Goal: Transaction & Acquisition: Download file/media

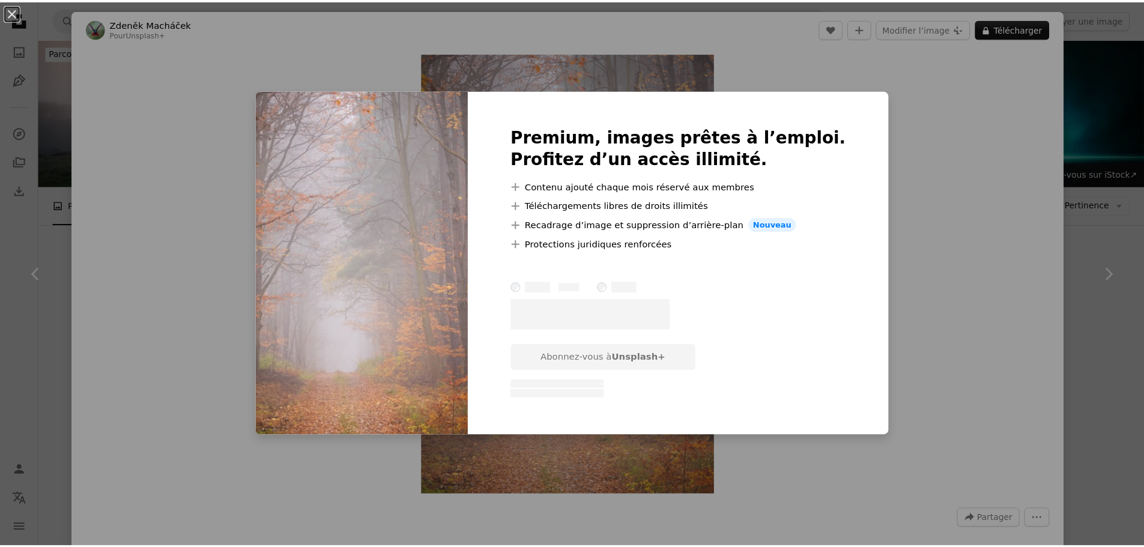
scroll to position [2204, 0]
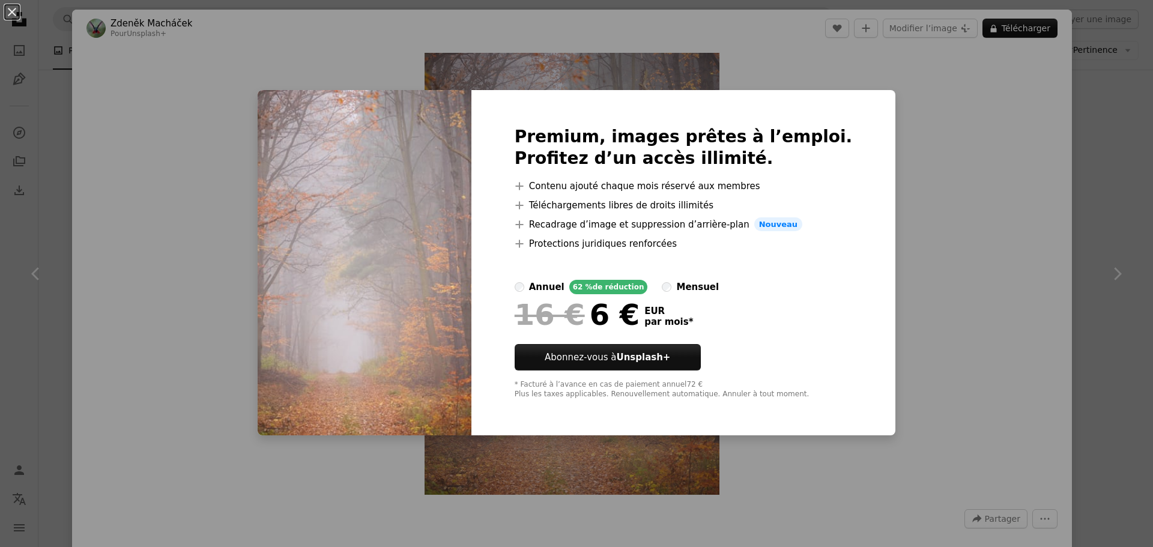
drag, startPoint x: 978, startPoint y: 223, endPoint x: 955, endPoint y: 195, distance: 36.7
click at [955, 195] on div "An X shape Premium, images prêtes à l’emploi. Profitez d’un accès illimité. A p…" at bounding box center [576, 273] width 1153 height 547
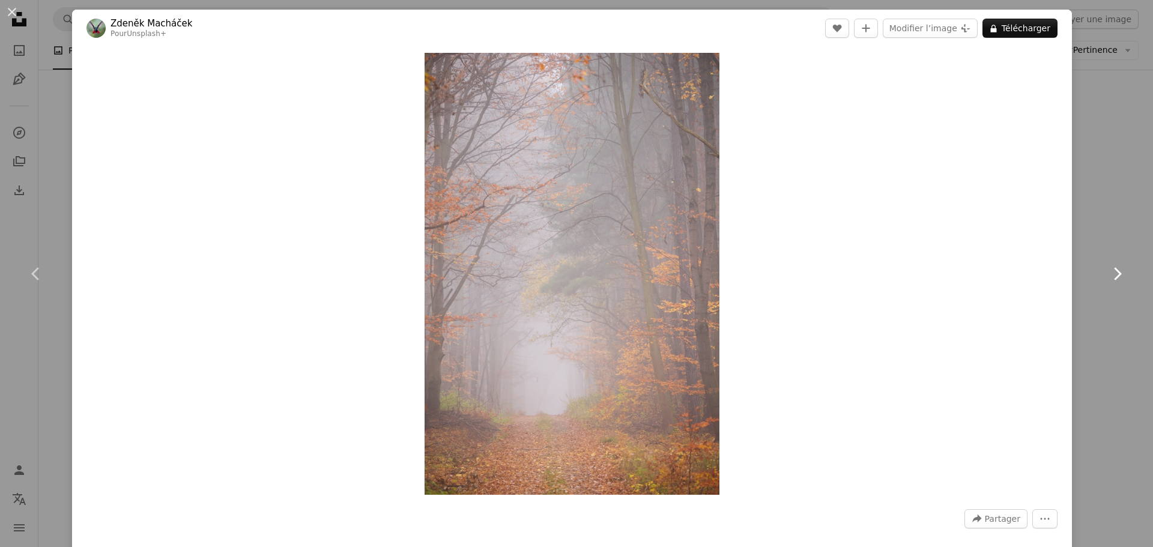
click at [1092, 217] on link "Chevron right" at bounding box center [1117, 273] width 72 height 115
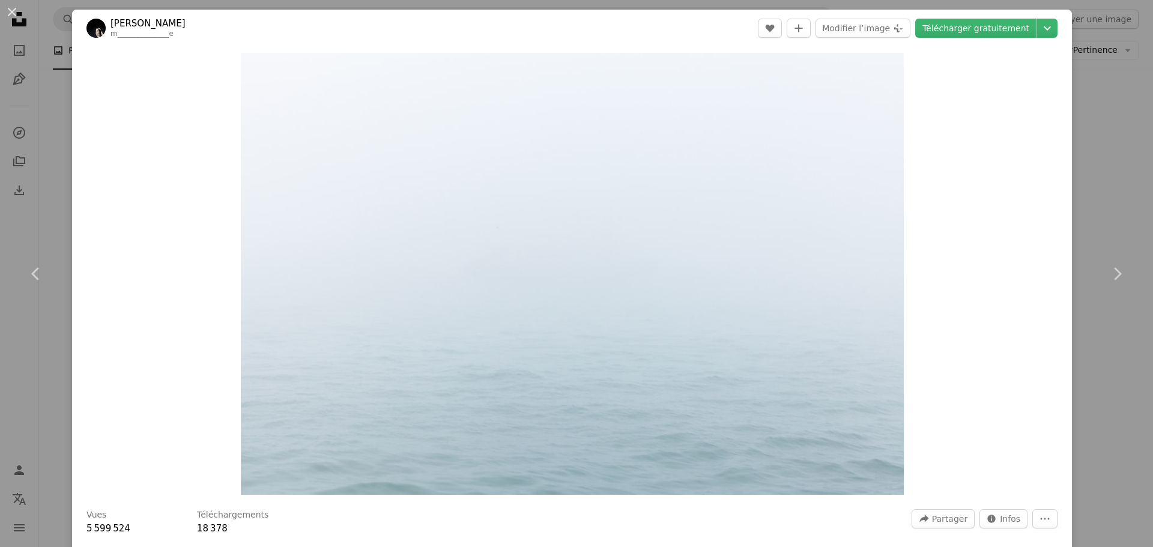
click at [1057, 369] on div "Zoom in" at bounding box center [572, 274] width 1000 height 454
click at [1069, 103] on div "An X shape Chevron left Chevron right [PERSON_NAME] m______________e A heart A …" at bounding box center [576, 273] width 1153 height 547
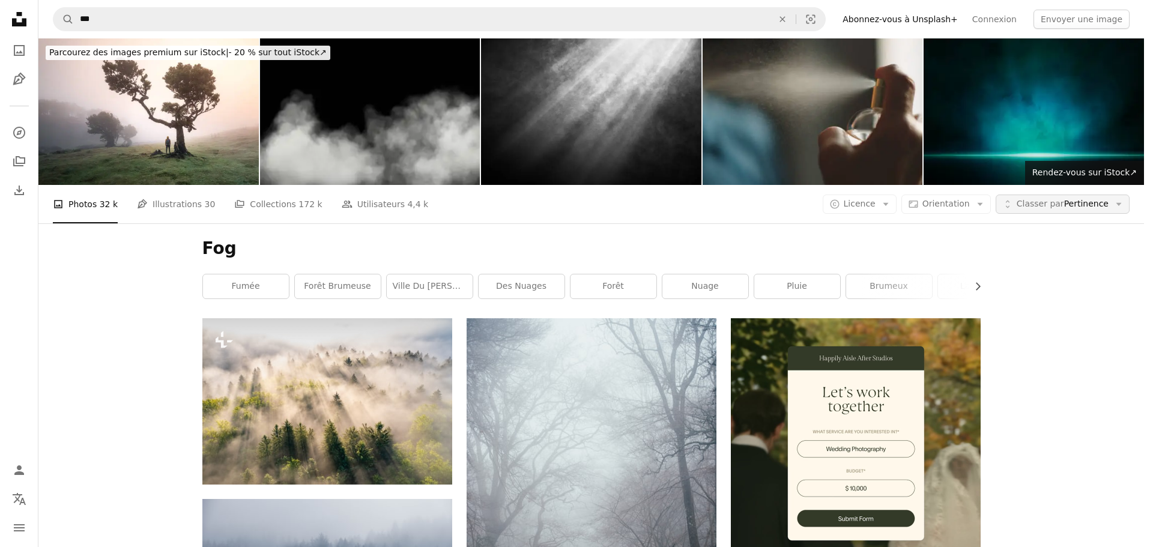
click at [1093, 198] on span "Classer par Pertinence" at bounding box center [1062, 204] width 92 height 12
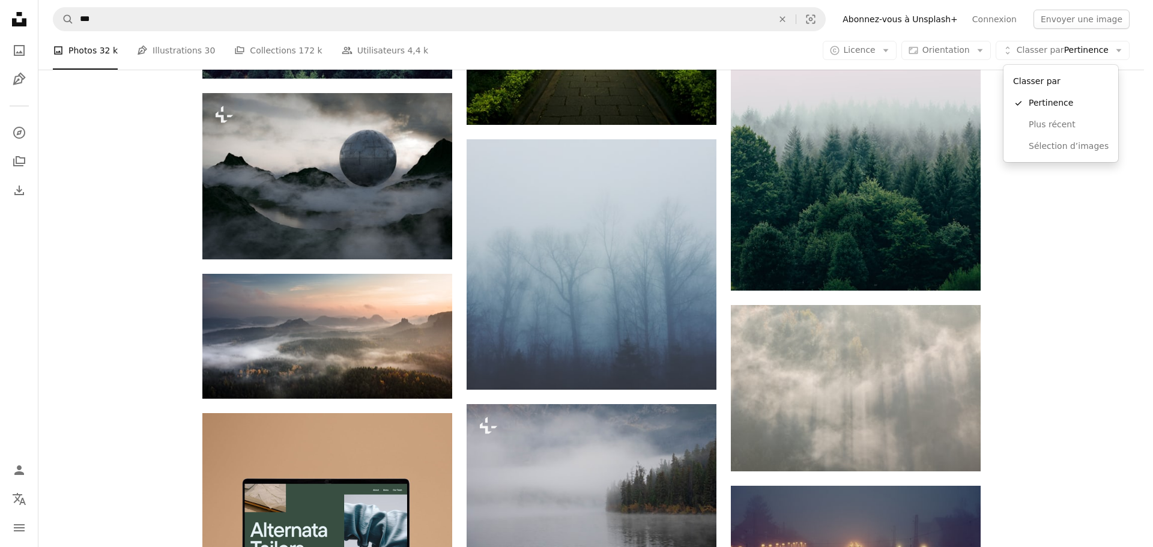
click at [865, 54] on body "A X shape Unsplash utilise des cookies et des technologies similaires afin de s…" at bounding box center [572, 273] width 1144 height 547
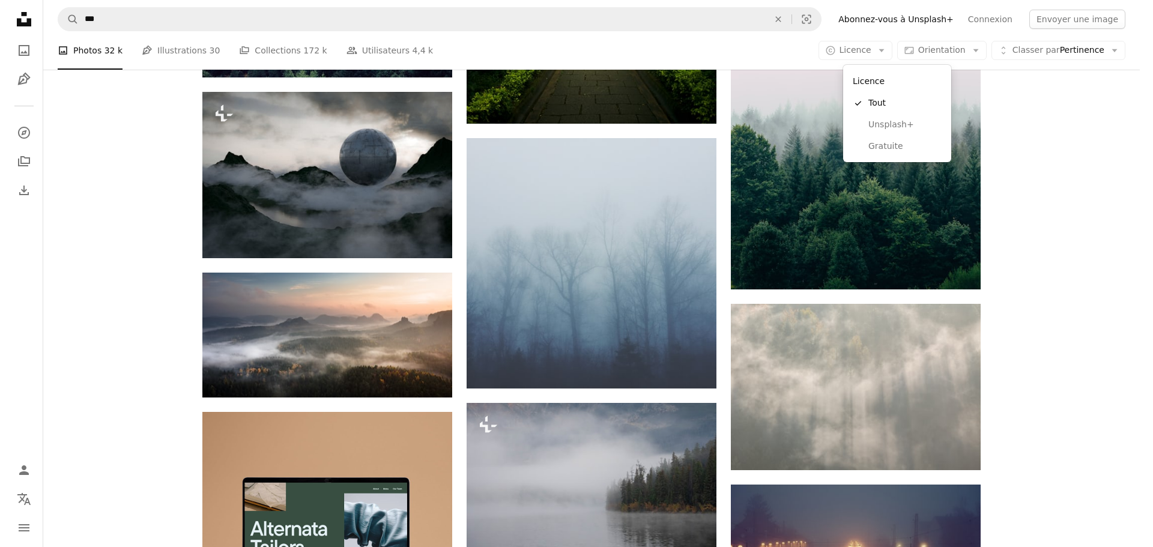
scroll to position [0, 0]
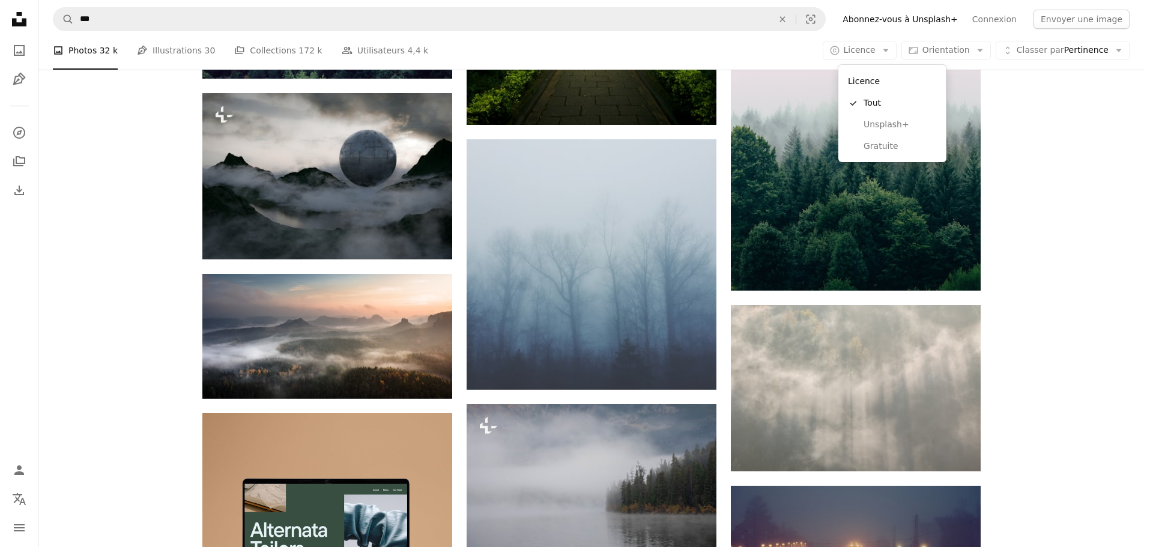
click at [865, 54] on span "Licence" at bounding box center [860, 50] width 32 height 10
click at [874, 150] on span "Gratuite" at bounding box center [899, 146] width 73 height 12
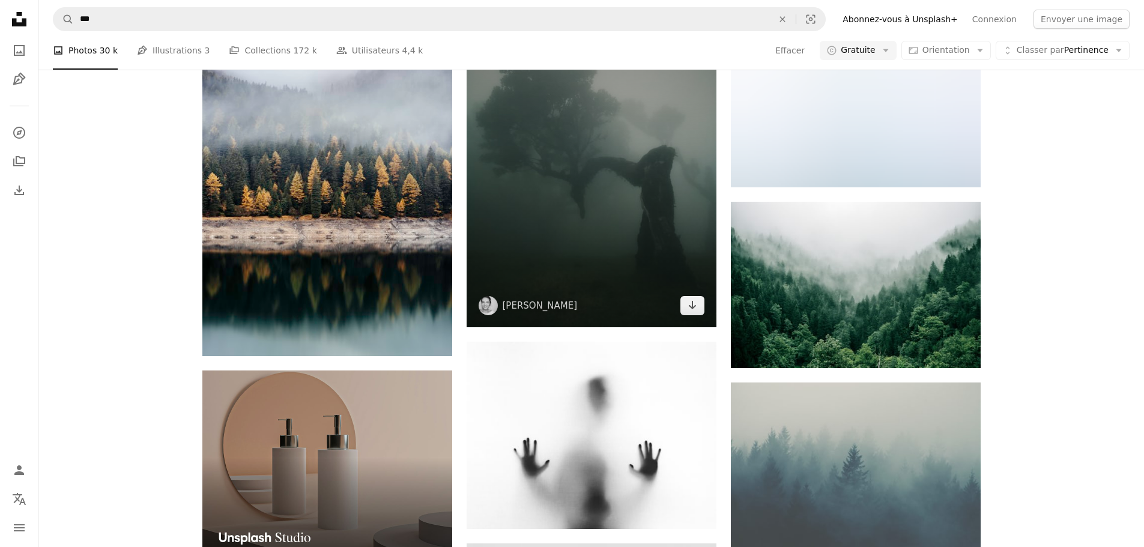
scroll to position [1861, 0]
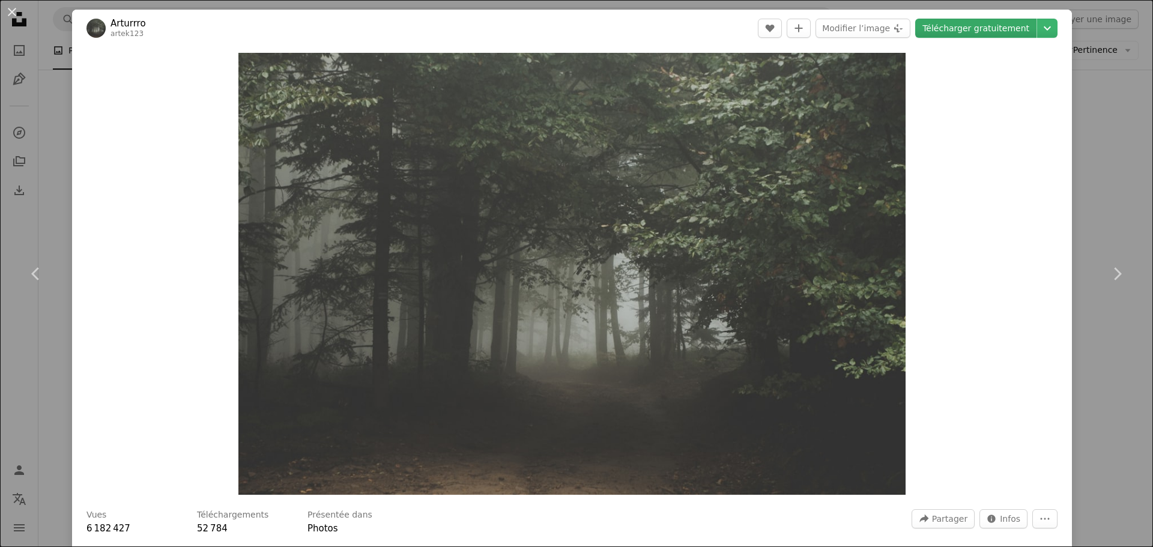
click at [992, 25] on link "Télécharger gratuitement" at bounding box center [975, 28] width 121 height 19
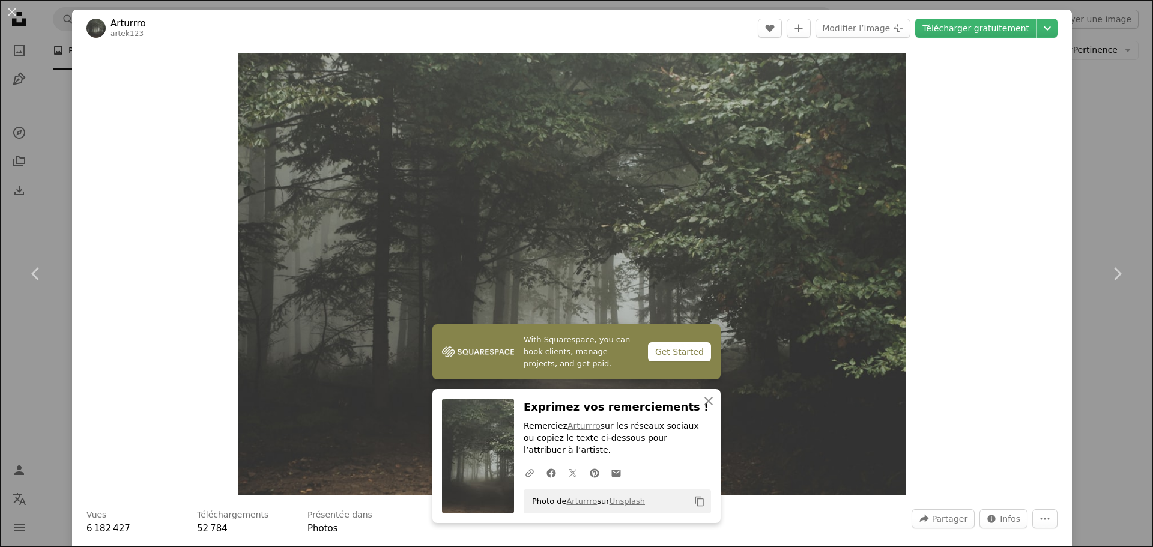
click at [55, 145] on div "An X shape Chevron left Chevron right Arturrro artek123 A heart A plus sign Mod…" at bounding box center [576, 273] width 1153 height 547
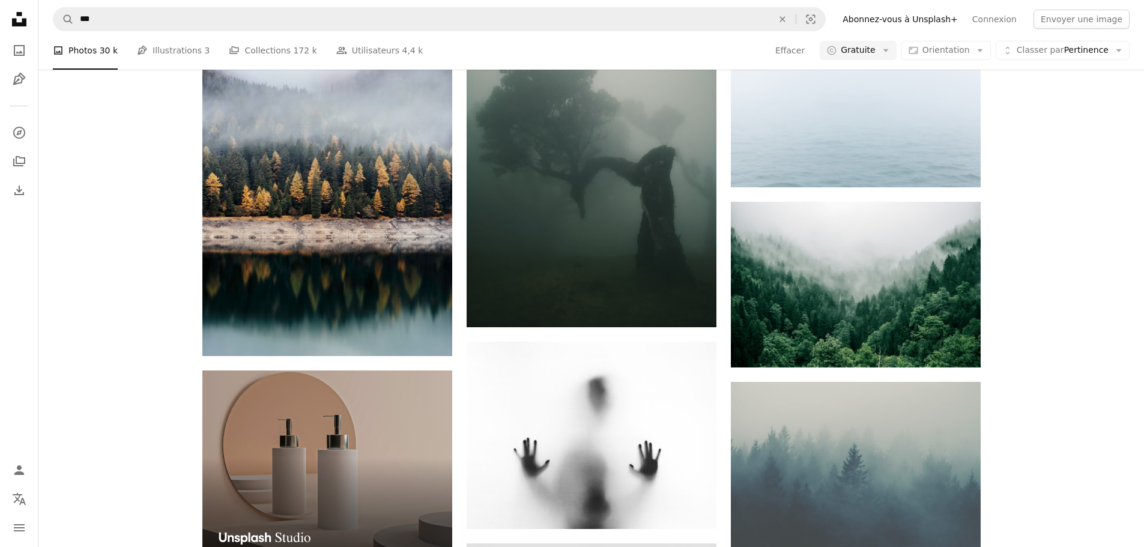
scroll to position [9787, 0]
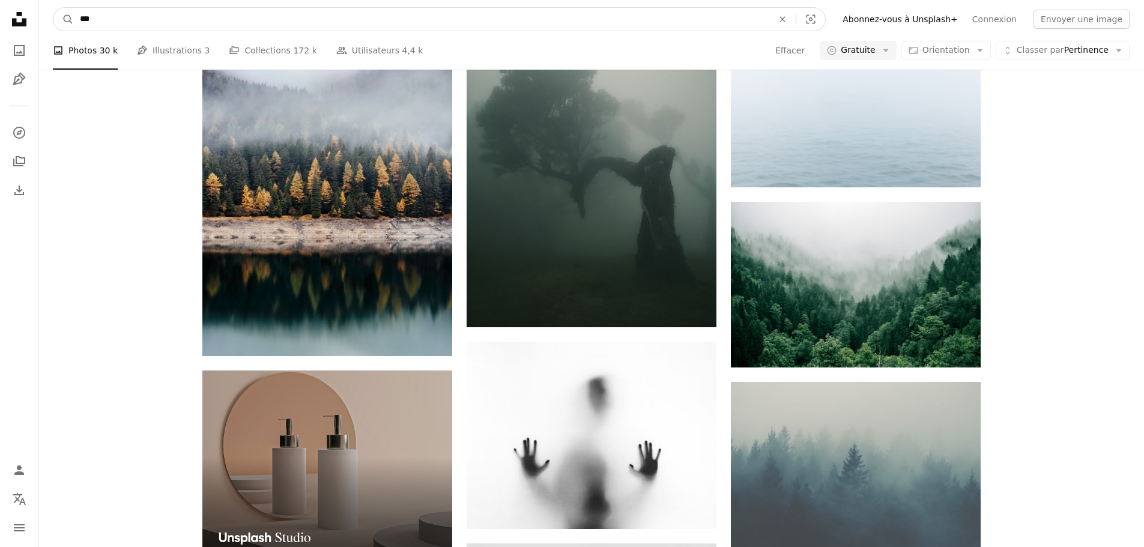
click at [201, 17] on input "***" at bounding box center [421, 19] width 695 height 23
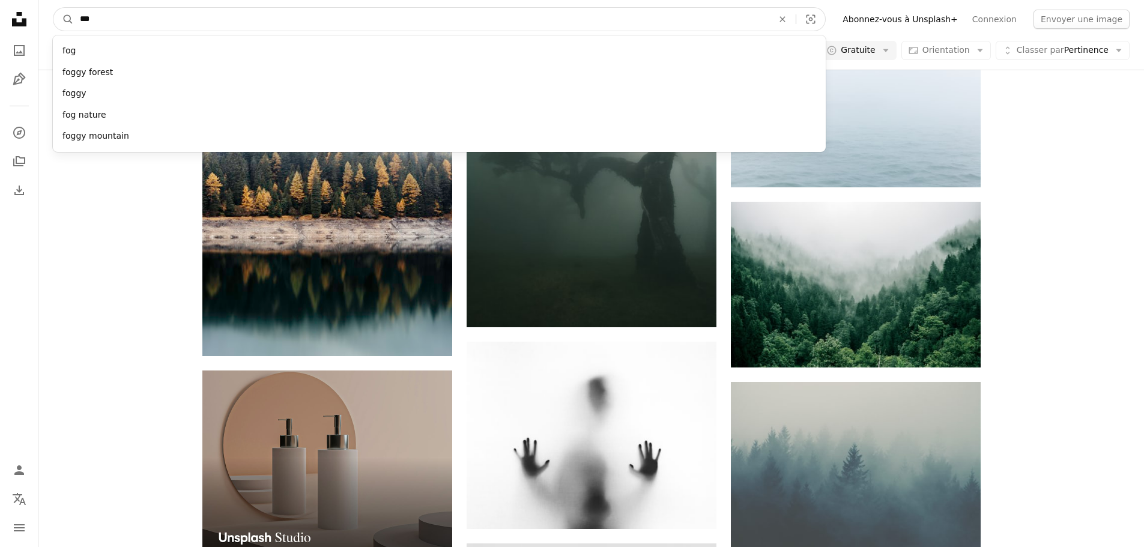
click at [199, 17] on input "***" at bounding box center [421, 19] width 695 height 23
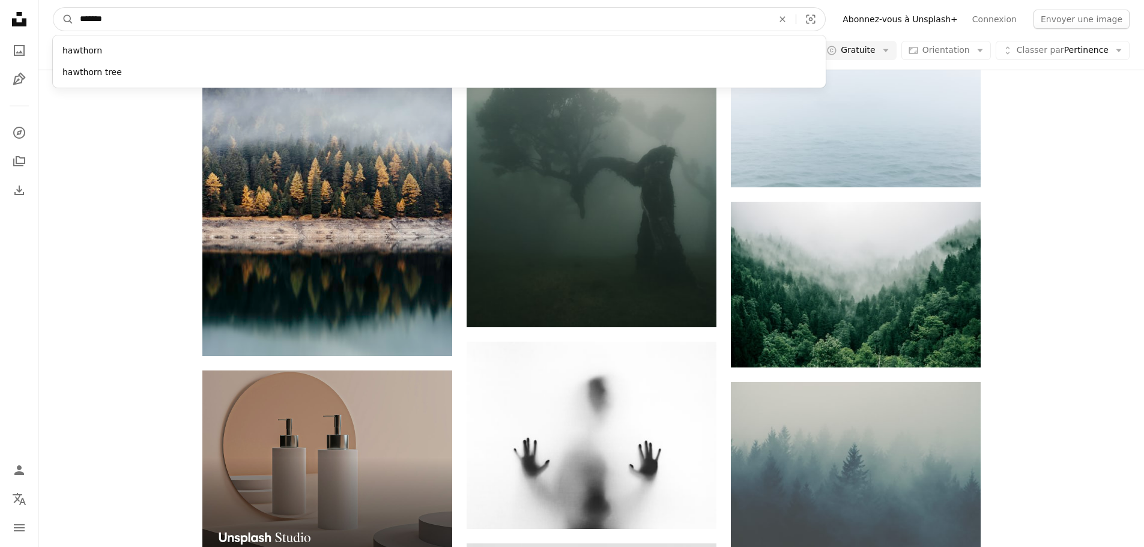
type input "********"
click button "A magnifying glass" at bounding box center [63, 19] width 20 height 23
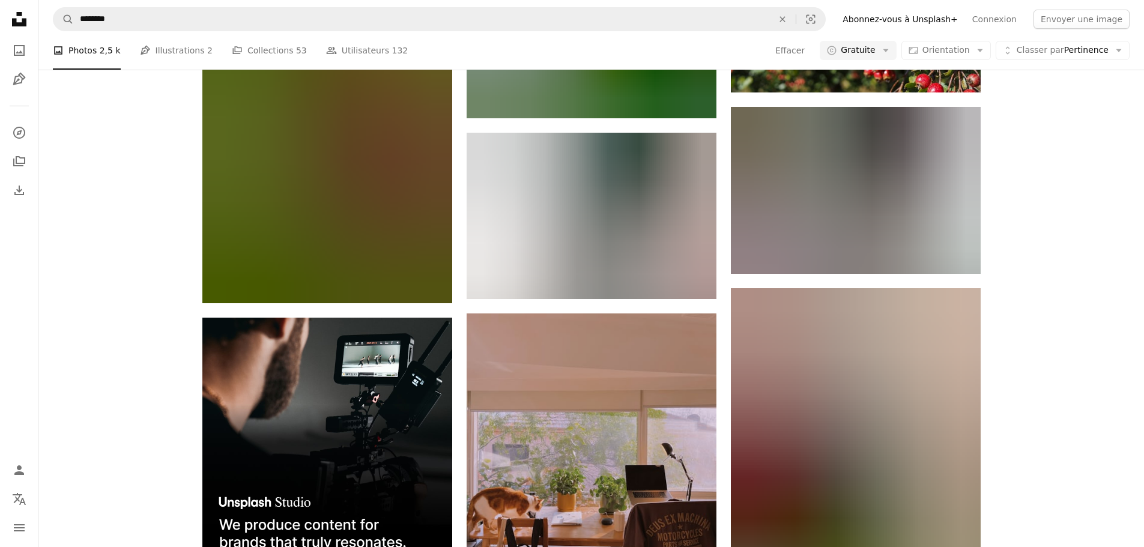
scroll to position [8346, 0]
